Goal: Task Accomplishment & Management: Complete application form

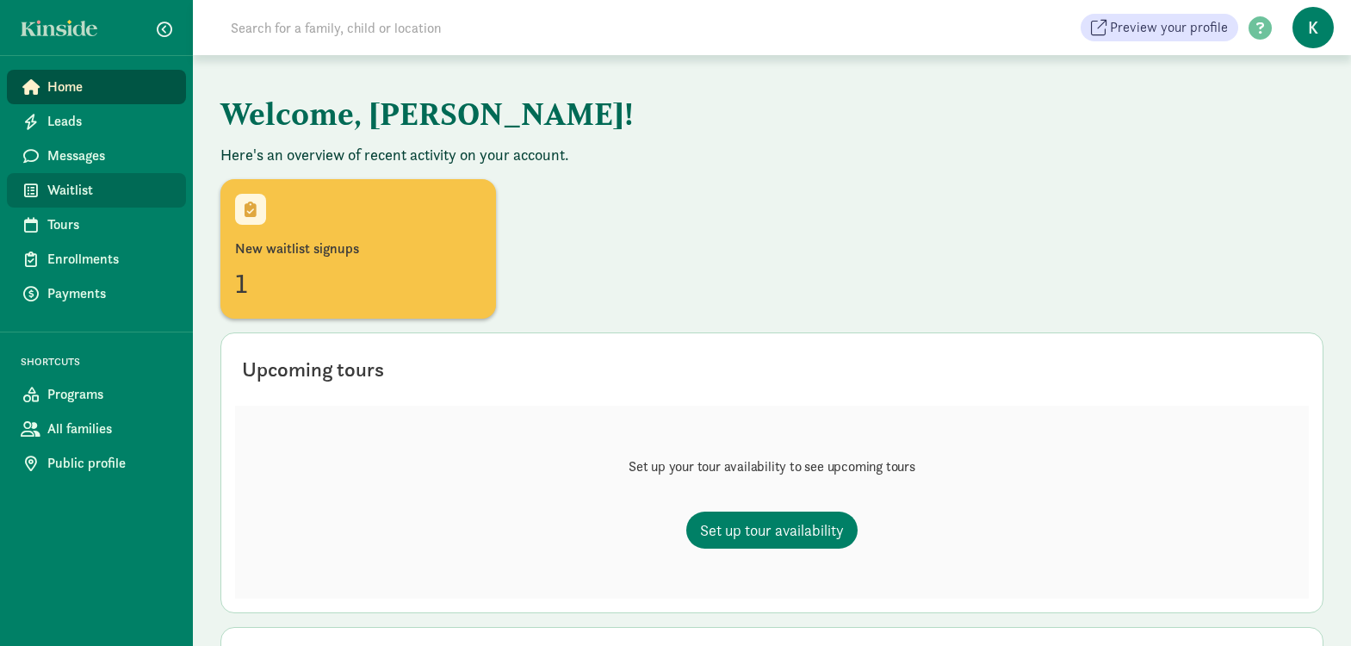
click at [77, 181] on span "Waitlist" at bounding box center [109, 190] width 125 height 21
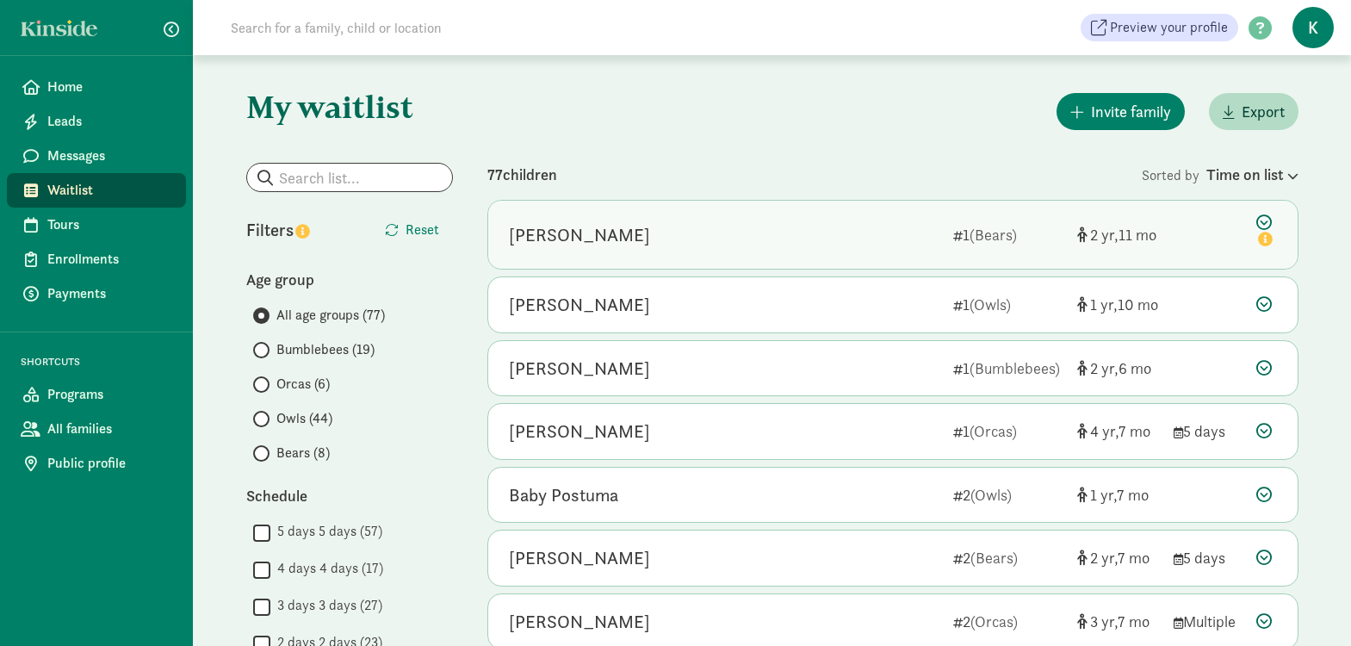
click at [1263, 219] on icon at bounding box center [1267, 232] width 21 height 36
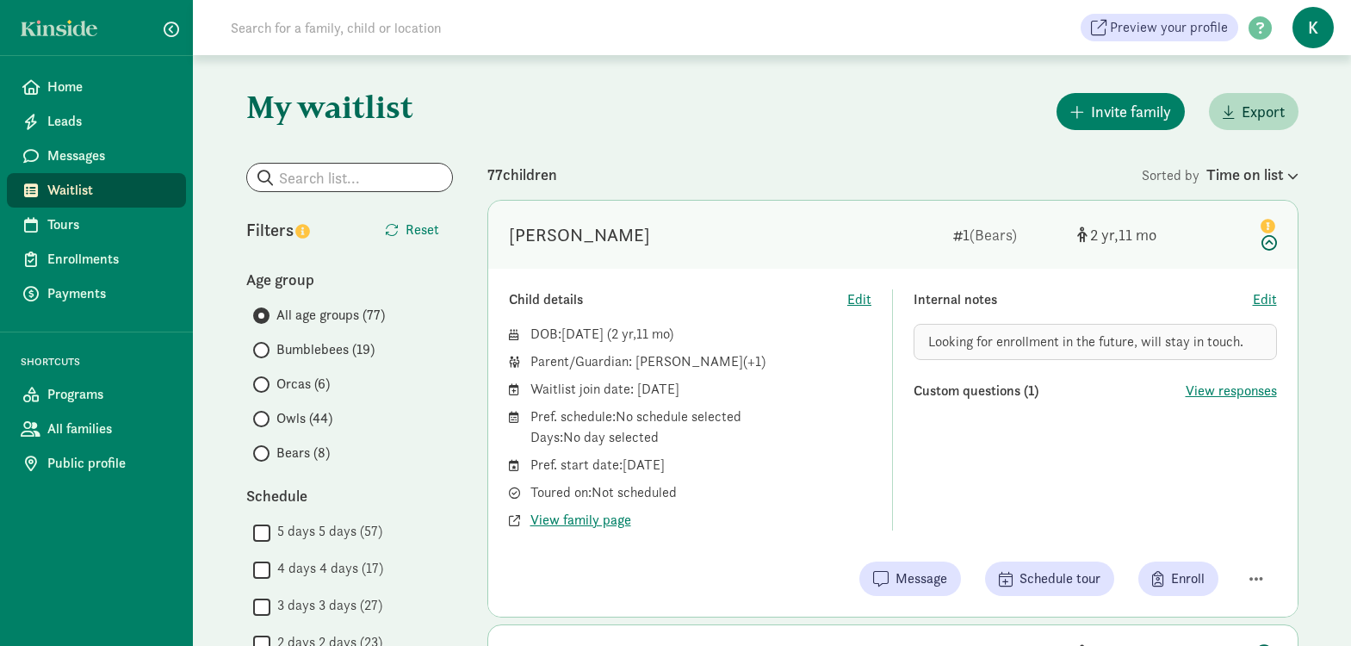
click at [1266, 241] on icon at bounding box center [1267, 232] width 21 height 36
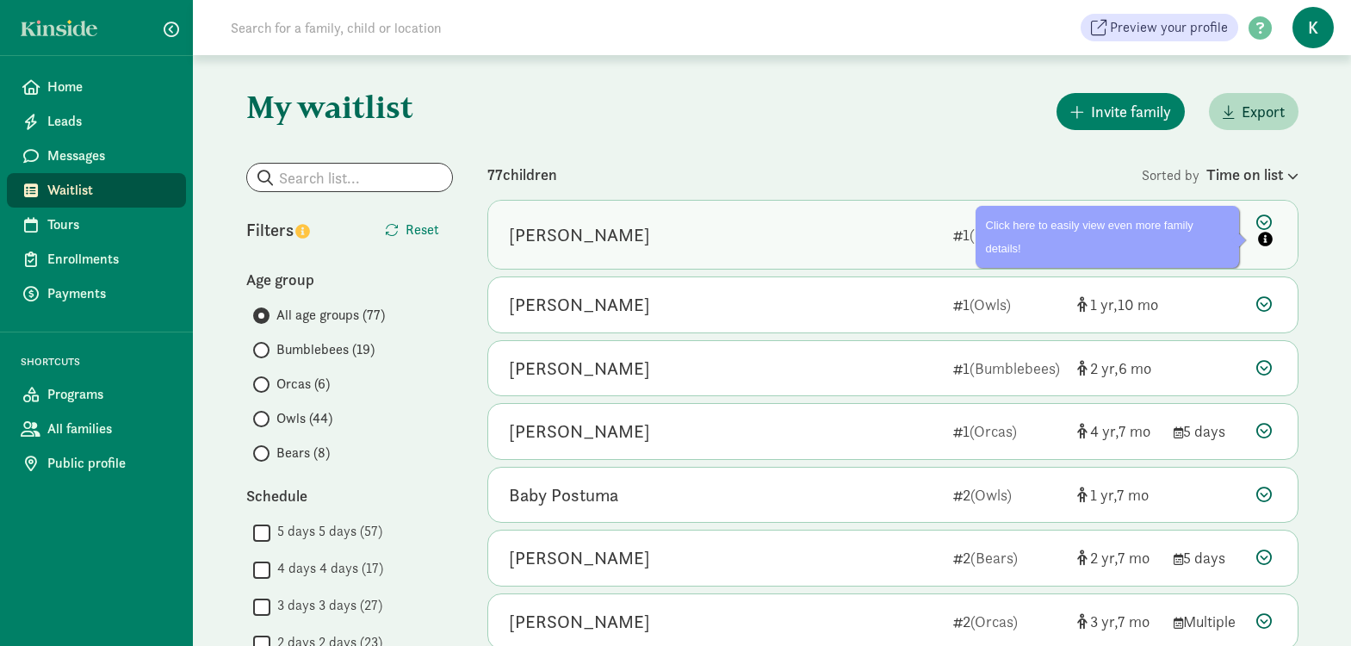
click at [1261, 236] on icon "info" at bounding box center [1265, 239] width 15 height 15
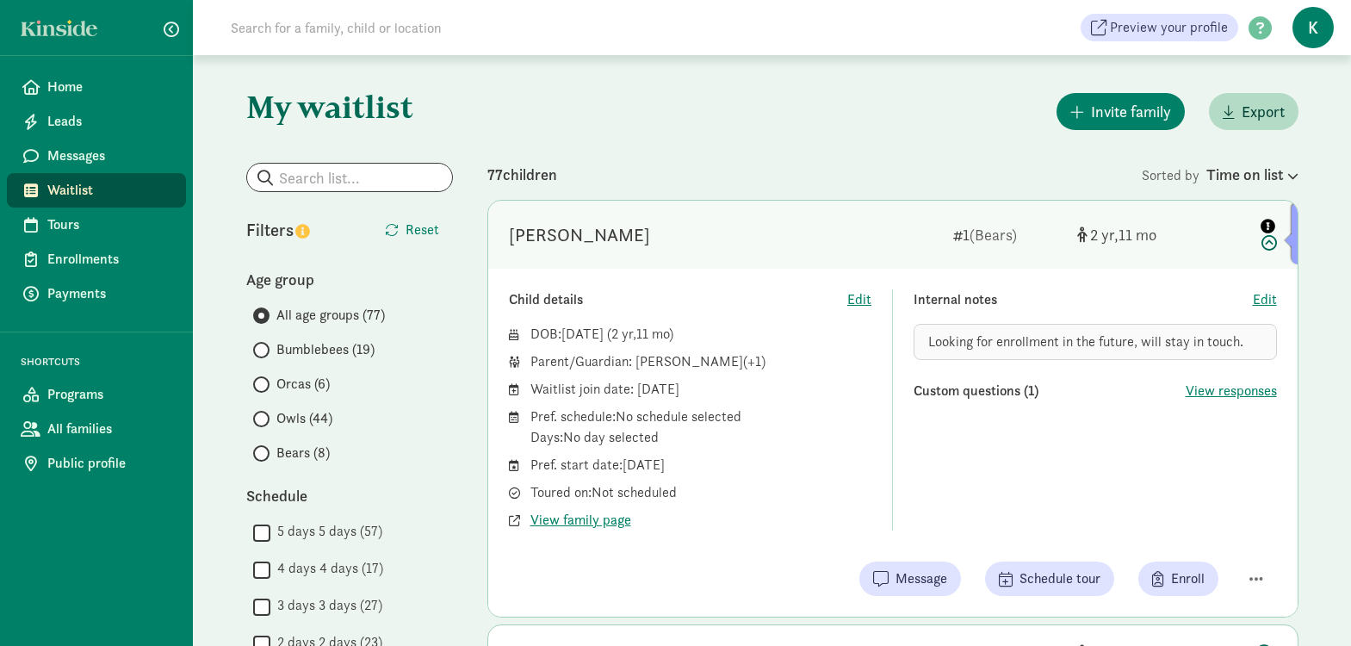
click at [1270, 238] on icon at bounding box center [1267, 232] width 21 height 36
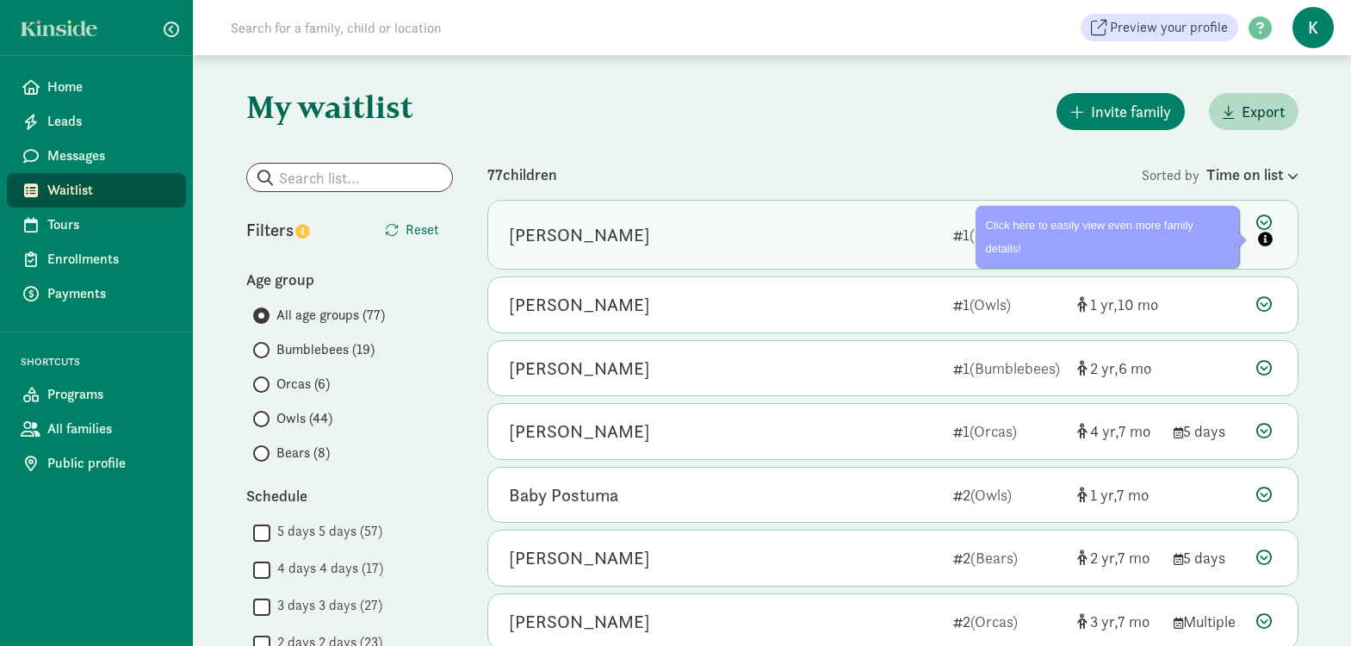
click at [1266, 222] on icon at bounding box center [1267, 232] width 21 height 36
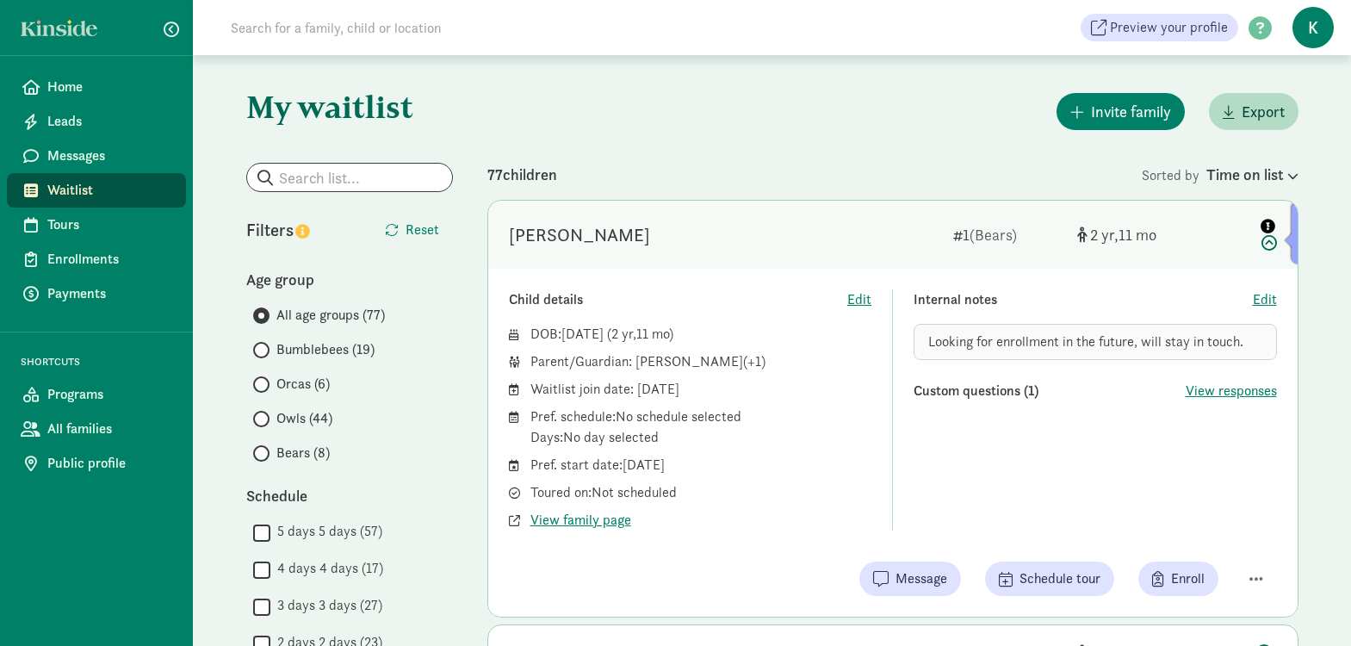
click at [1275, 229] on icon "info" at bounding box center [1268, 226] width 15 height 15
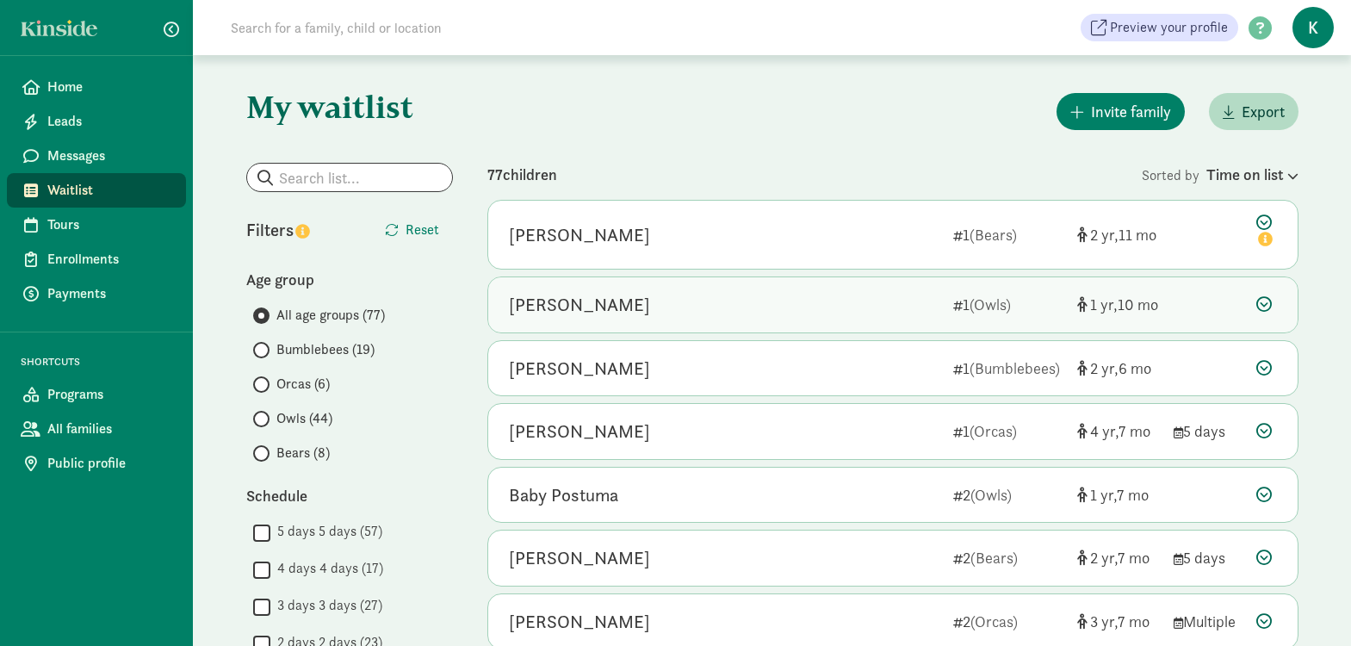
click at [1265, 300] on icon at bounding box center [1265, 304] width 16 height 16
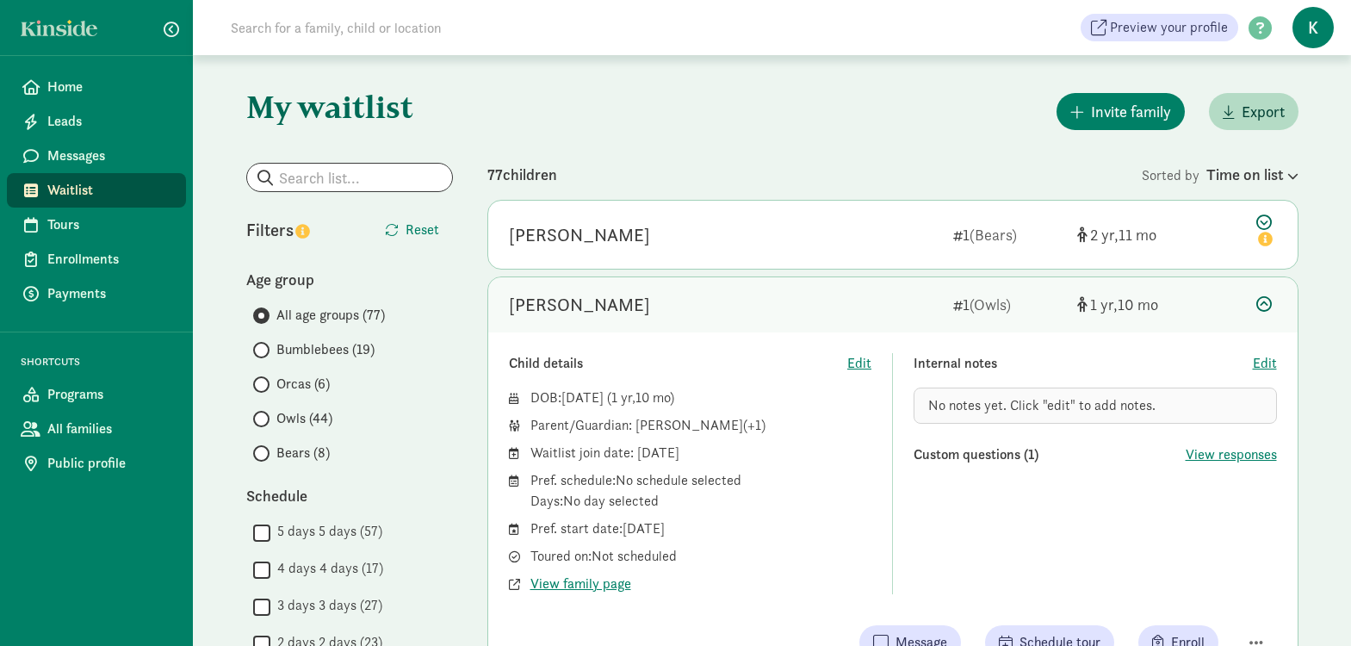
click at [1263, 301] on icon at bounding box center [1265, 304] width 16 height 16
